Goal: Information Seeking & Learning: Learn about a topic

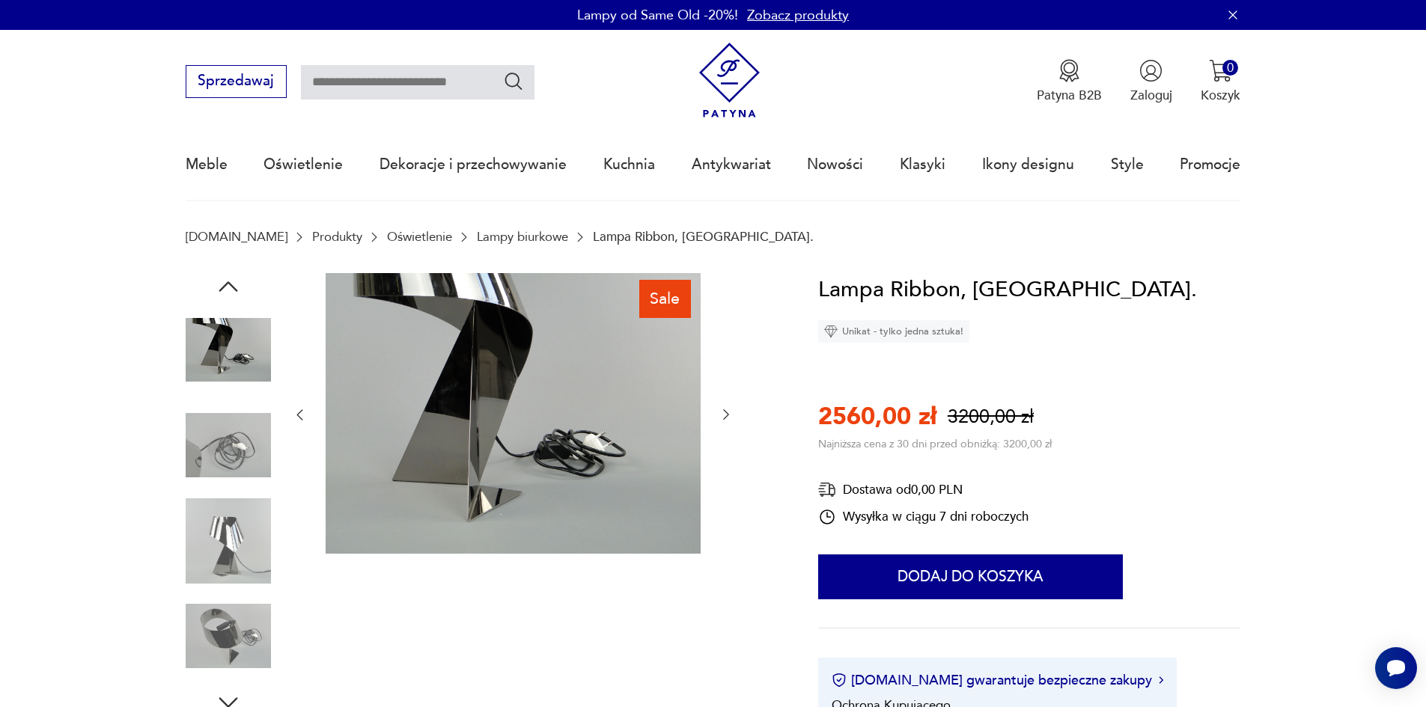
click at [229, 346] on img at bounding box center [228, 350] width 85 height 85
click at [246, 444] on img at bounding box center [228, 445] width 85 height 85
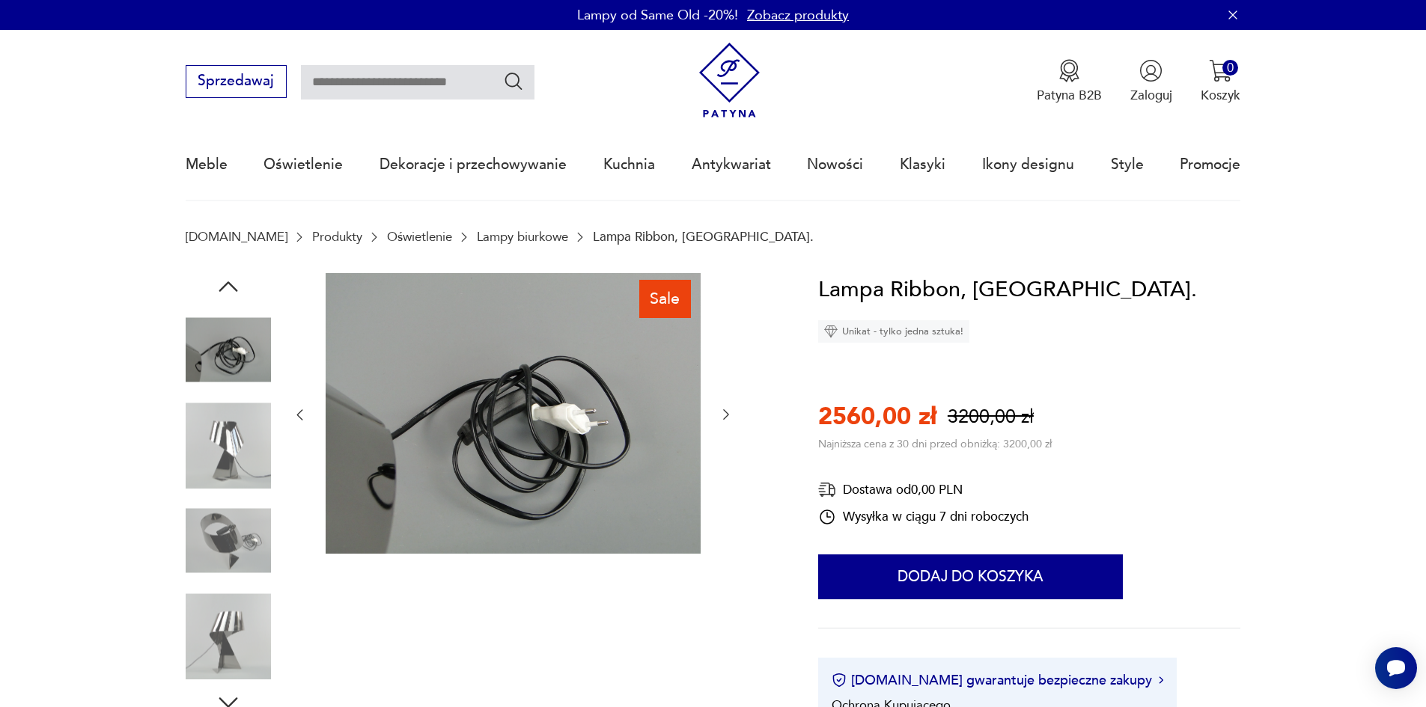
click at [219, 549] on img at bounding box center [228, 540] width 85 height 85
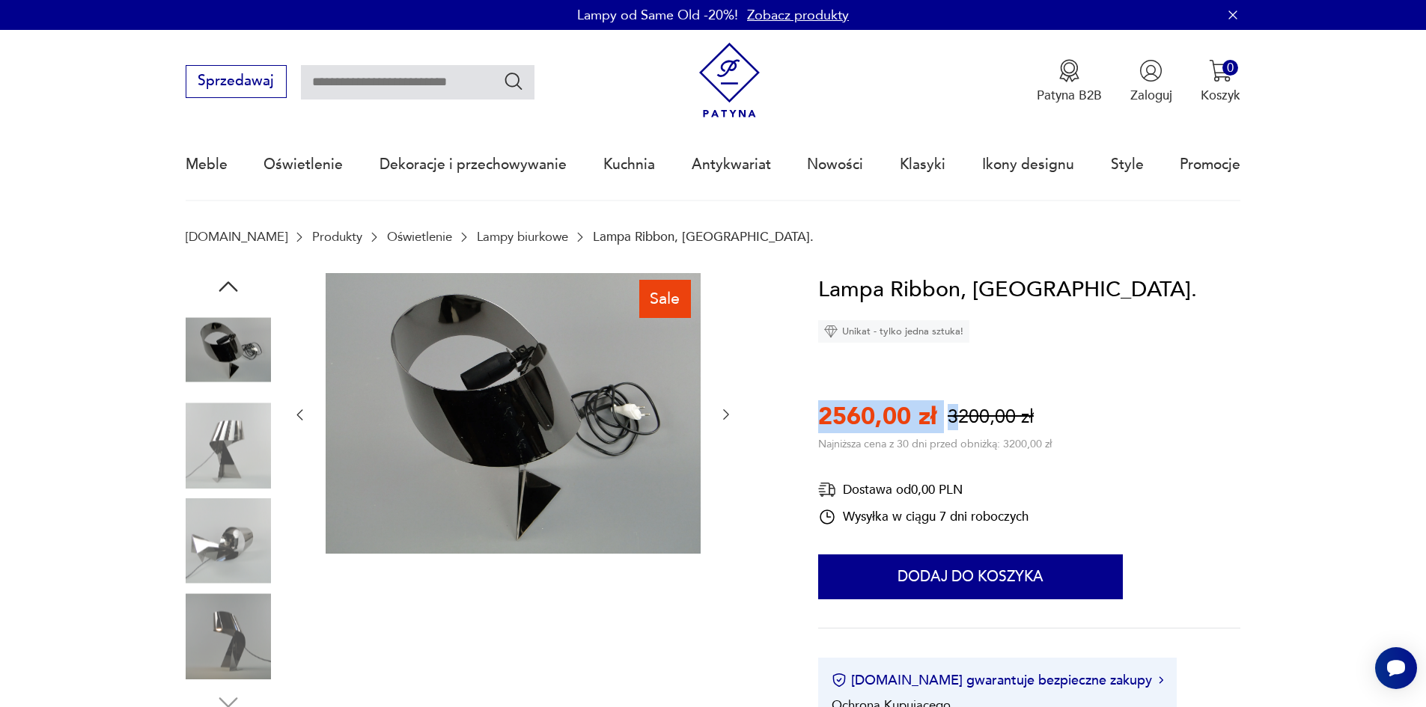
drag, startPoint x: 807, startPoint y: 423, endPoint x: 958, endPoint y: 422, distance: 151.2
click at [207, 449] on img at bounding box center [228, 445] width 85 height 85
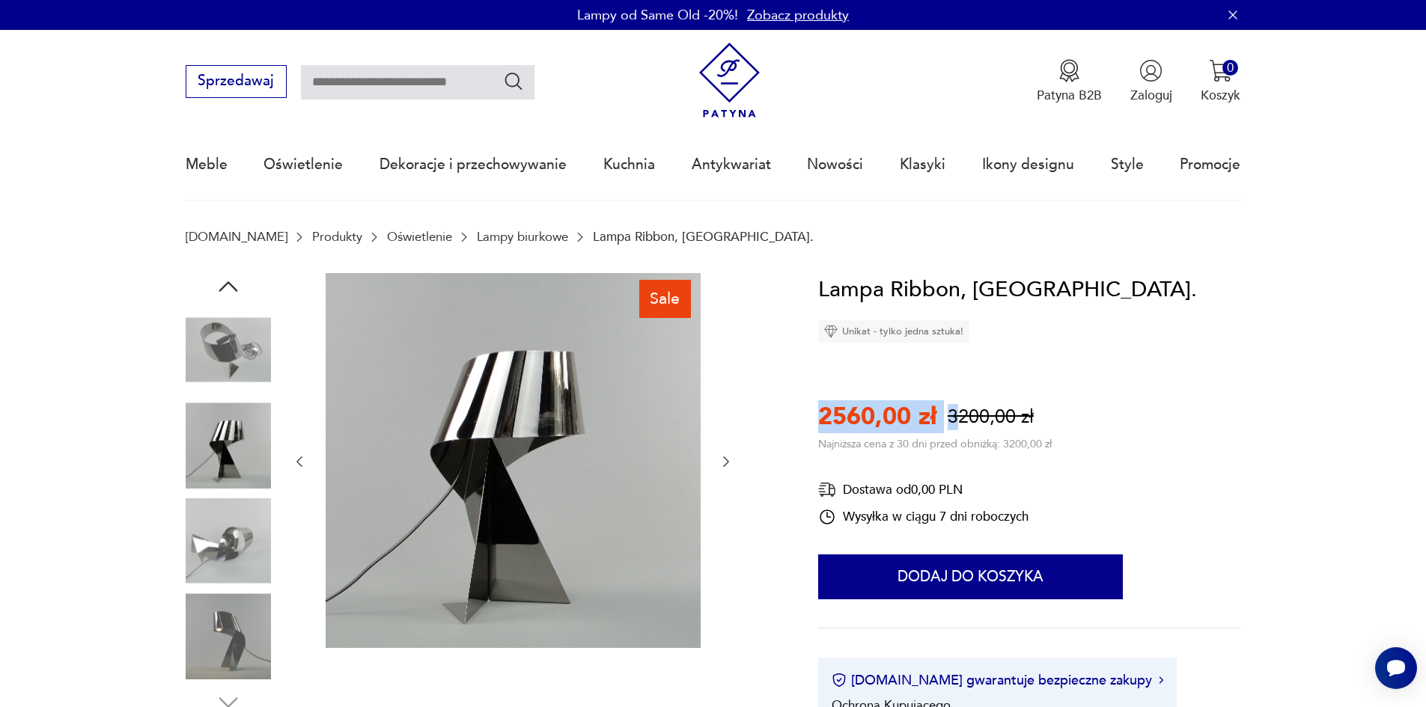
click at [248, 532] on img at bounding box center [228, 540] width 85 height 85
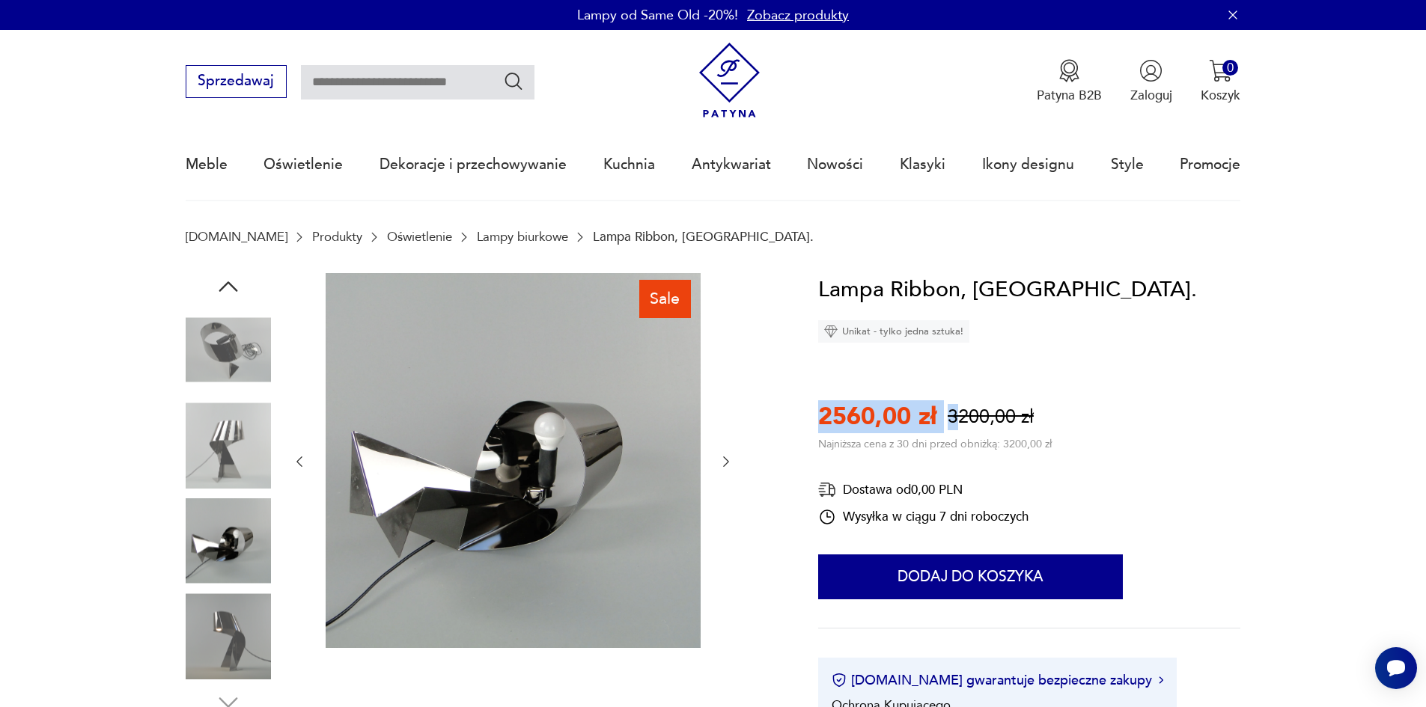
drag, startPoint x: 249, startPoint y: 534, endPoint x: 220, endPoint y: 630, distance: 100.7
click at [220, 630] on img at bounding box center [228, 636] width 85 height 85
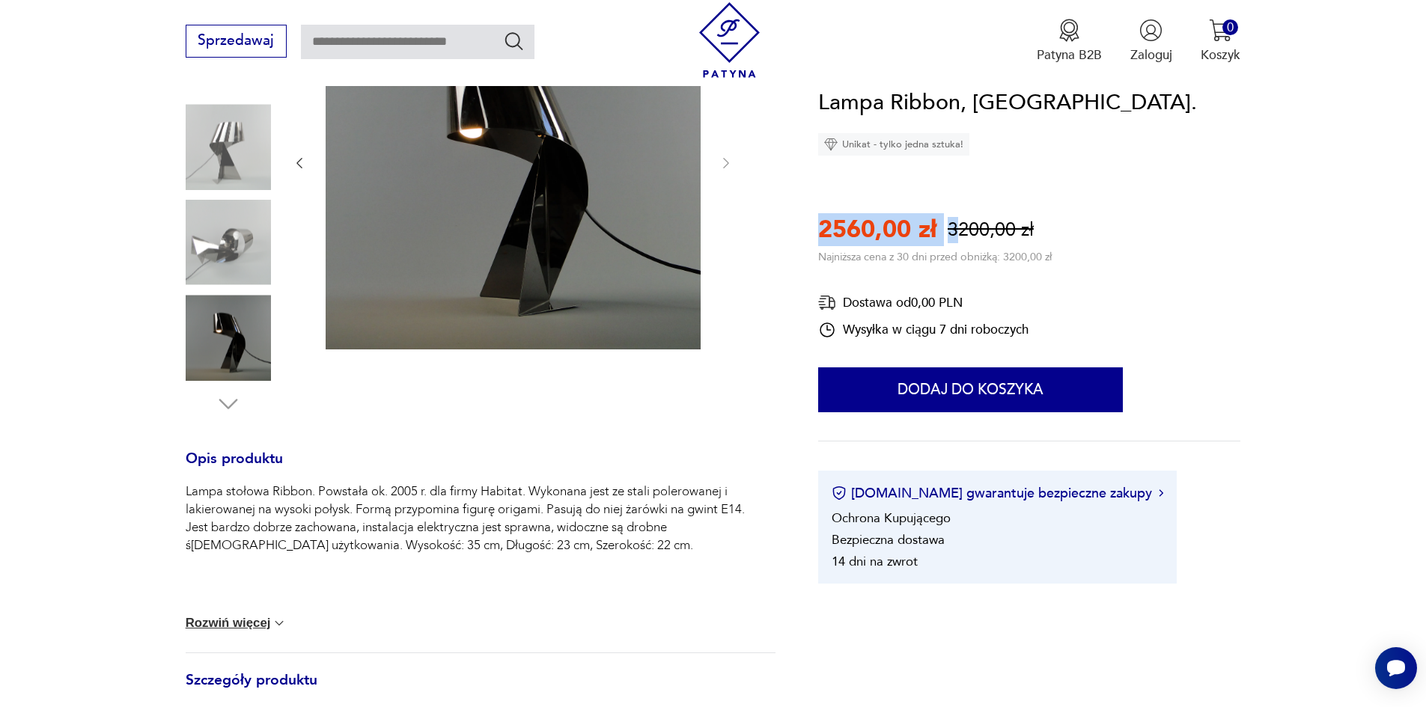
scroll to position [299, 0]
drag, startPoint x: 522, startPoint y: 488, endPoint x: 482, endPoint y: 487, distance: 40.4
click at [482, 487] on p "Lampa stołowa Ribbon. Powstała ok. 2005 r. dla firmy Habitat. Wykonana jest ze …" at bounding box center [481, 518] width 590 height 72
copy p "Habitat"
drag, startPoint x: 390, startPoint y: 491, endPoint x: 419, endPoint y: 507, distance: 33.2
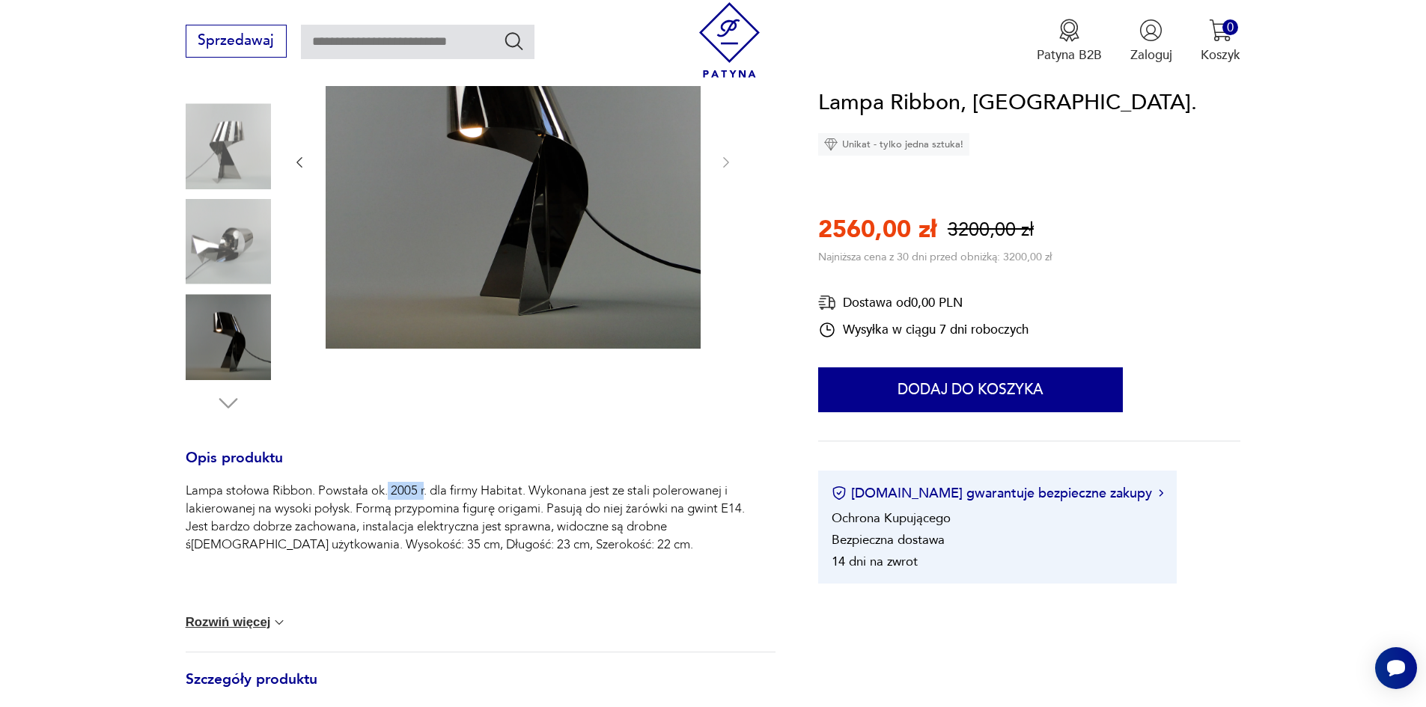
click at [427, 493] on p "Lampa stołowa Ribbon. Powstała ok. 2005 r. dla firmy Habitat. Wykonana jest ze …" at bounding box center [481, 518] width 590 height 72
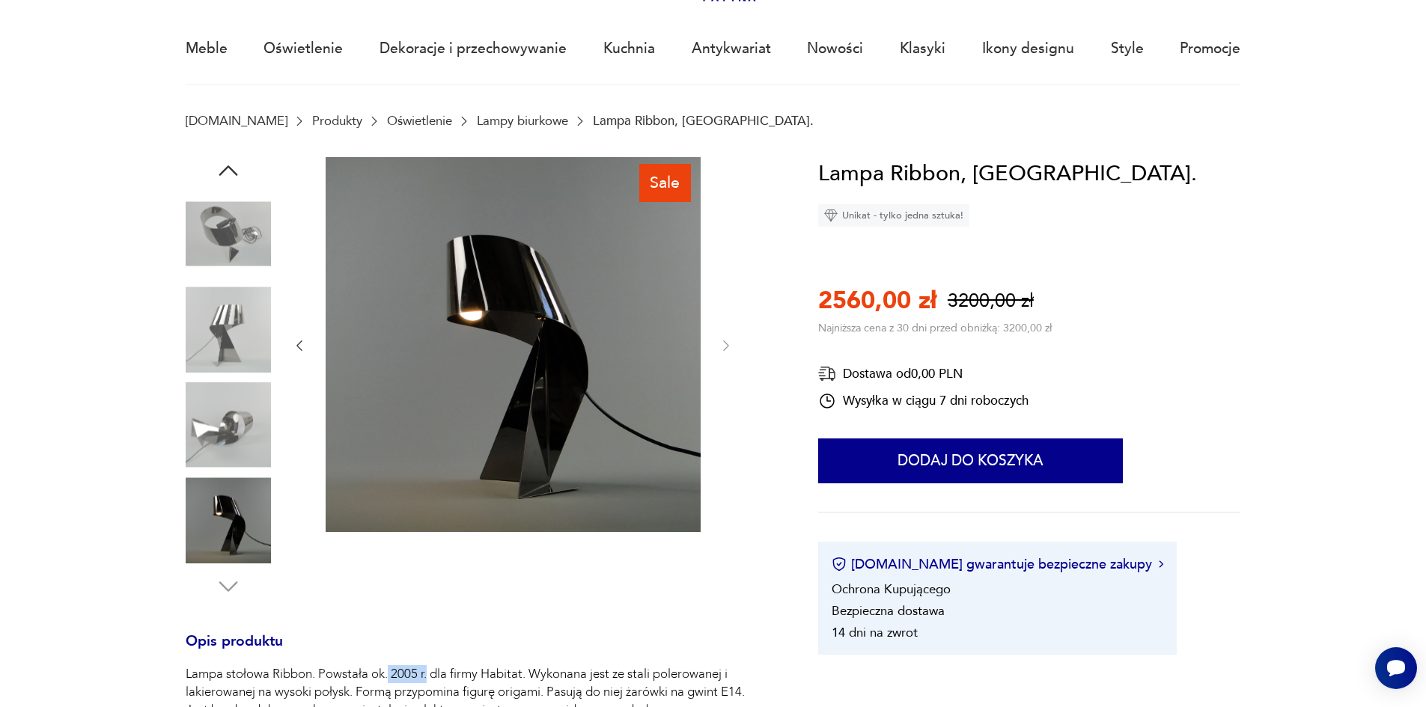
scroll to position [0, 0]
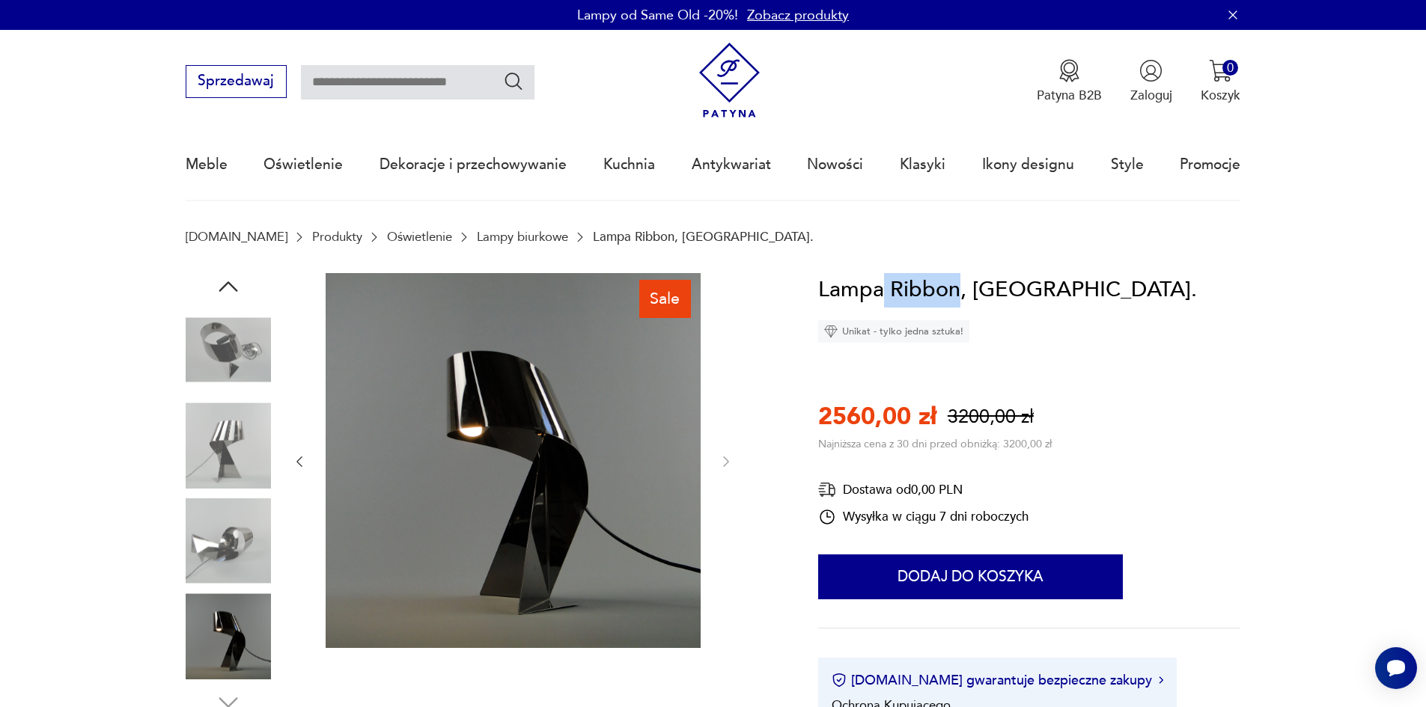
drag, startPoint x: 958, startPoint y: 289, endPoint x: 886, endPoint y: 288, distance: 71.9
click at [886, 288] on h1 "Lampa Ribbon, [GEOGRAPHIC_DATA]." at bounding box center [1007, 290] width 379 height 34
copy h1 "Ribbon"
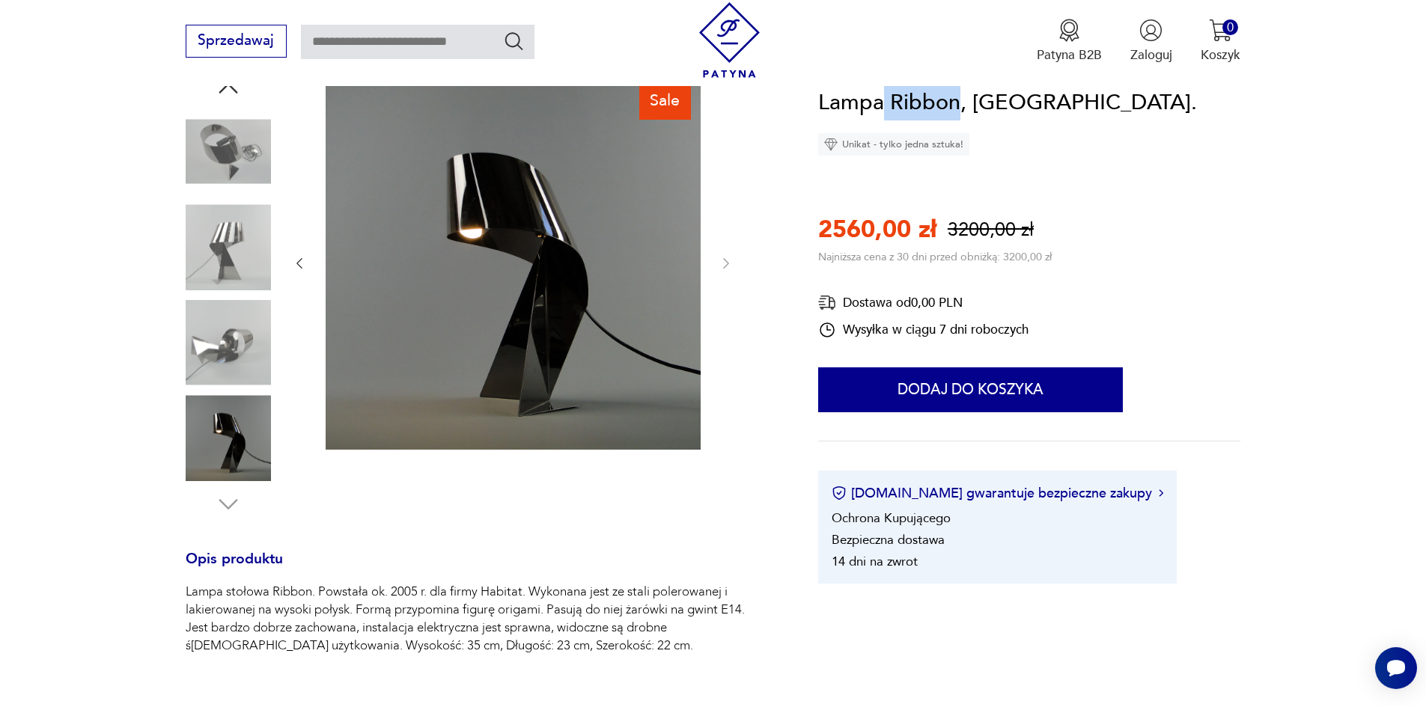
scroll to position [225, 0]
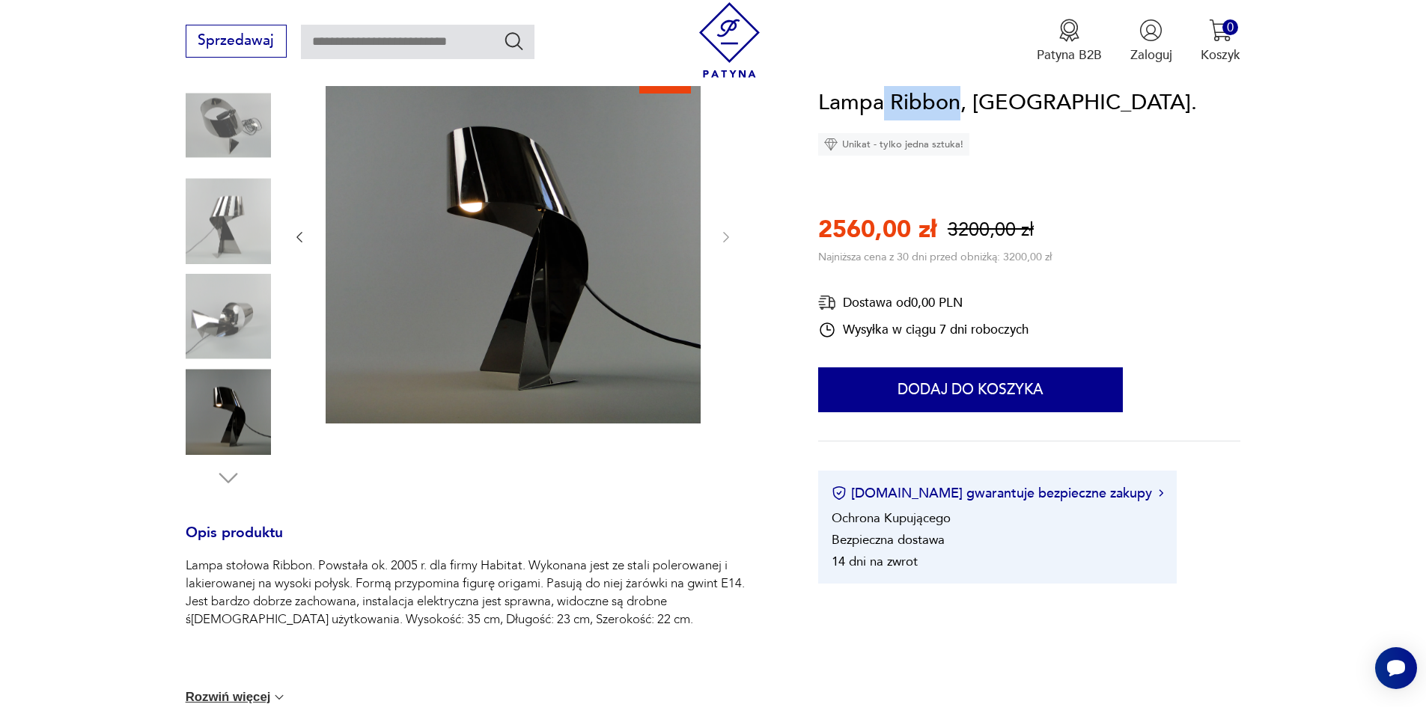
click at [237, 187] on img at bounding box center [228, 220] width 85 height 85
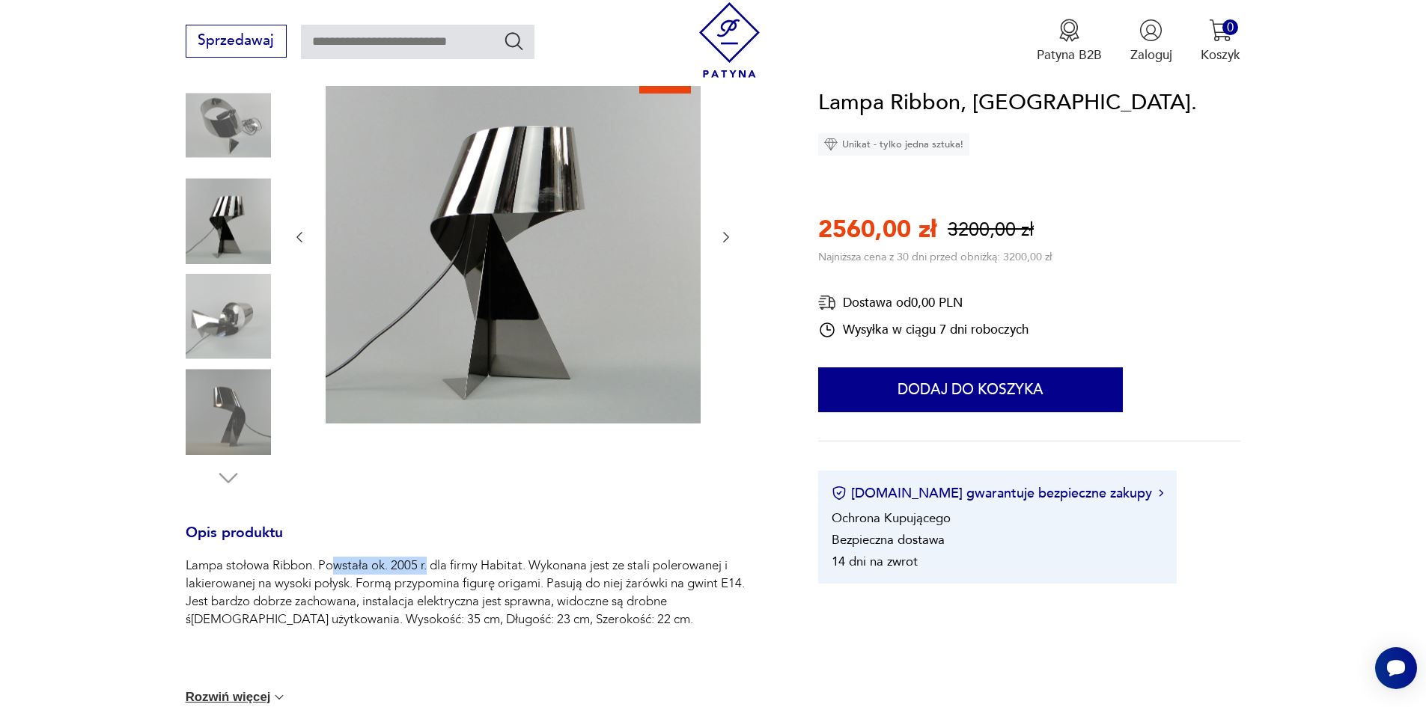
drag, startPoint x: 386, startPoint y: 560, endPoint x: 426, endPoint y: 559, distance: 39.7
click at [426, 559] on p "Lampa stołowa Ribbon. Powstała ok. 2005 r. dla firmy Habitat. Wykonana jest ze …" at bounding box center [481, 593] width 590 height 72
drag, startPoint x: 954, startPoint y: 101, endPoint x: 890, endPoint y: 103, distance: 64.4
click at [890, 103] on h1 "Lampa Ribbon, [GEOGRAPHIC_DATA]." at bounding box center [1007, 103] width 379 height 34
copy h1 "Ribbon"
